Goal: Find specific page/section: Find specific page/section

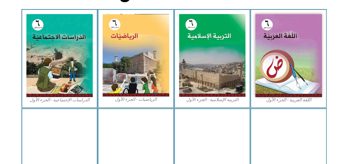
scroll to position [163, 0]
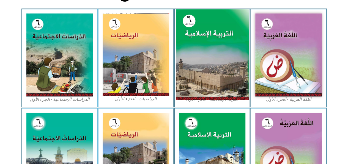
click at [218, 64] on img at bounding box center [212, 54] width 73 height 91
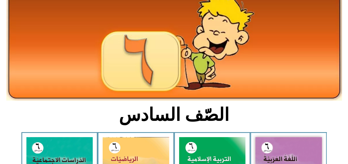
scroll to position [29, 0]
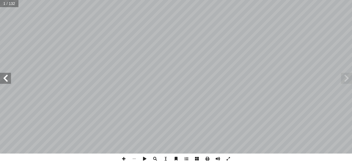
click at [8, 82] on span at bounding box center [5, 78] width 11 height 11
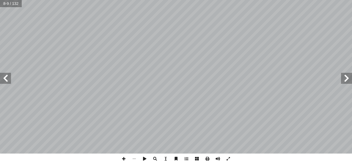
click at [8, 82] on span at bounding box center [5, 78] width 11 height 11
click at [6, 79] on span at bounding box center [5, 78] width 11 height 11
click at [347, 80] on span at bounding box center [346, 78] width 11 height 11
click at [7, 80] on span at bounding box center [5, 78] width 11 height 11
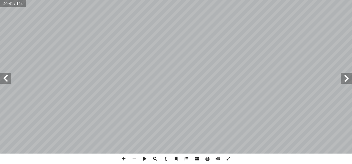
click at [7, 80] on span at bounding box center [5, 78] width 11 height 11
